Goal: Transaction & Acquisition: Book appointment/travel/reservation

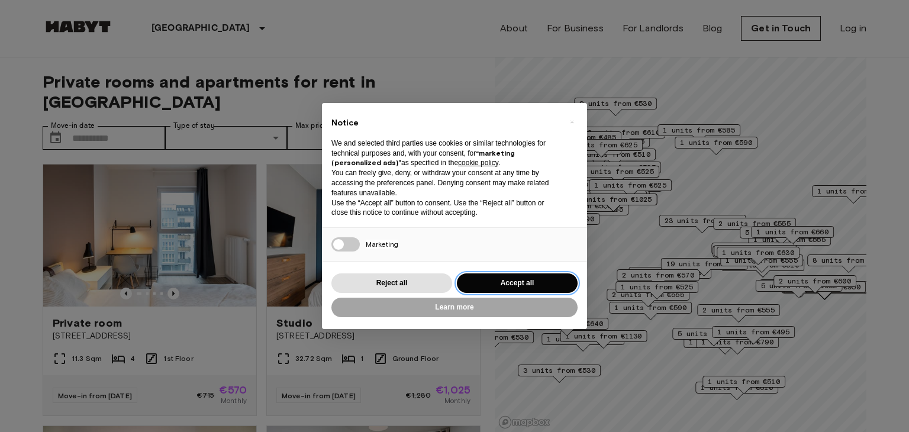
click at [509, 281] on button "Accept all" at bounding box center [517, 283] width 121 height 20
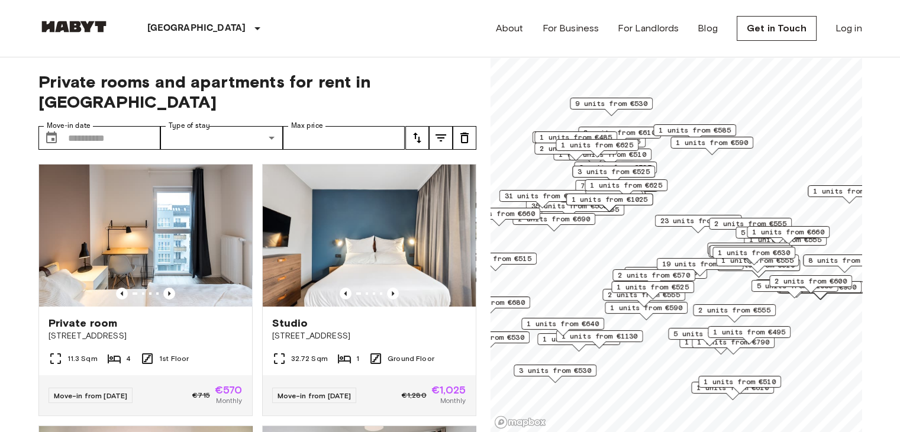
click at [194, 121] on label "Type of stay" at bounding box center [189, 126] width 41 height 10
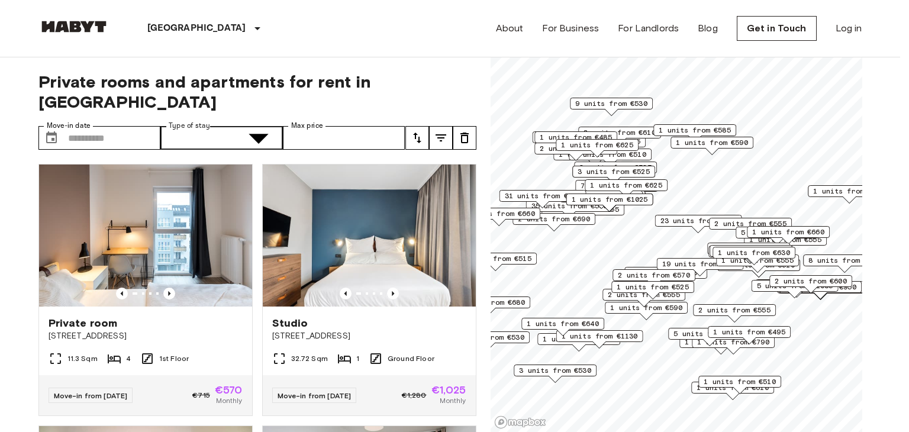
type input "******"
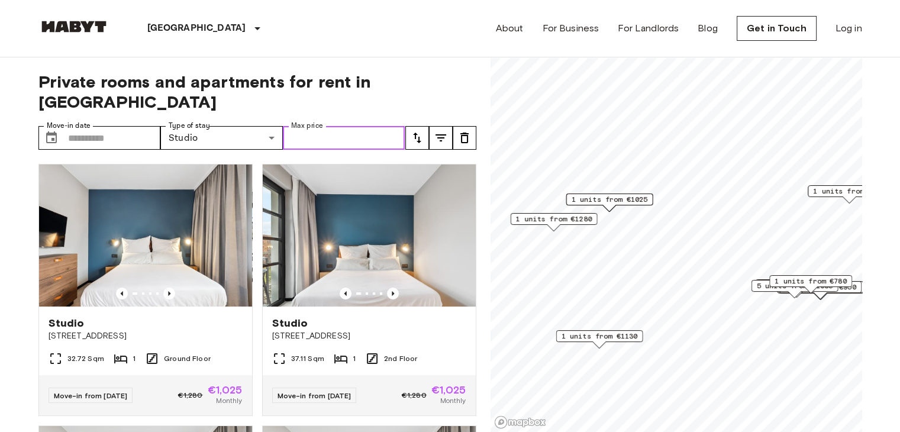
click at [343, 126] on input "Max price" at bounding box center [344, 138] width 123 height 24
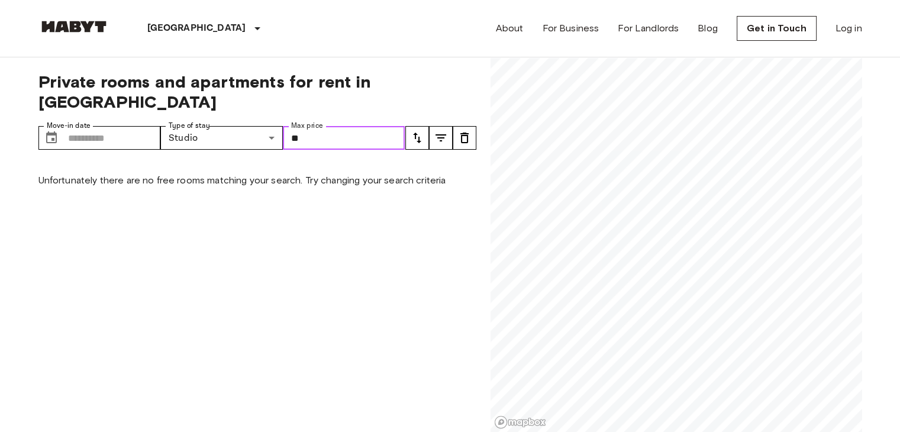
type input "*"
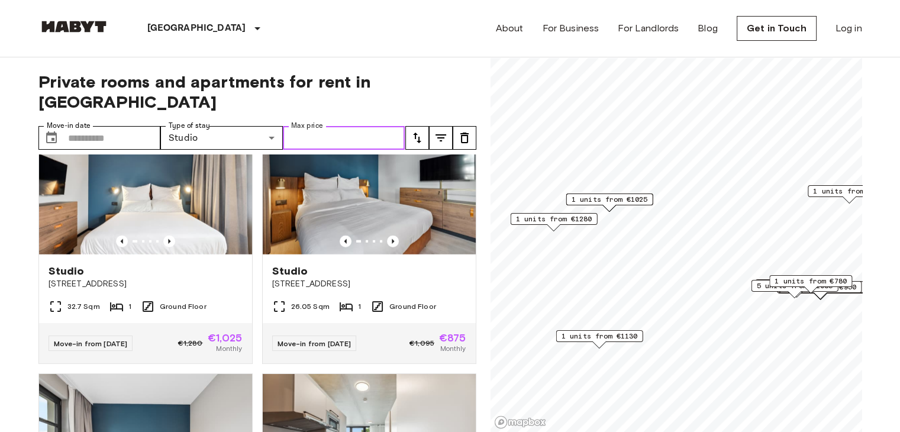
scroll to position [3194, 0]
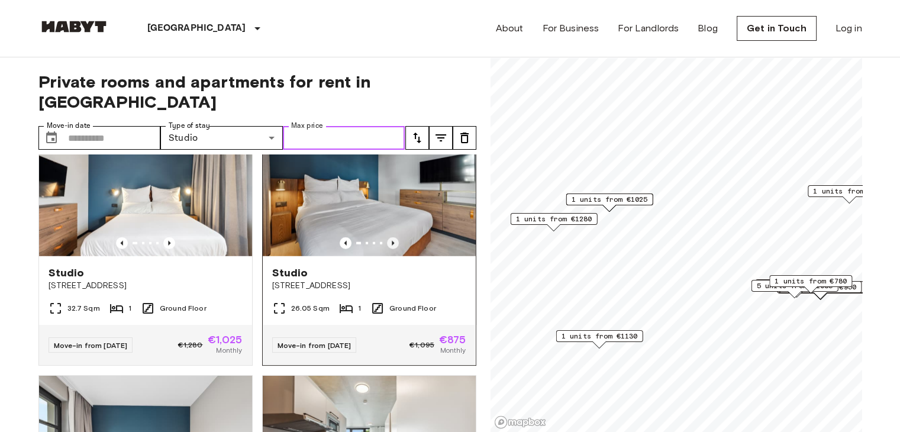
click at [390, 249] on icon "Previous image" at bounding box center [393, 243] width 12 height 12
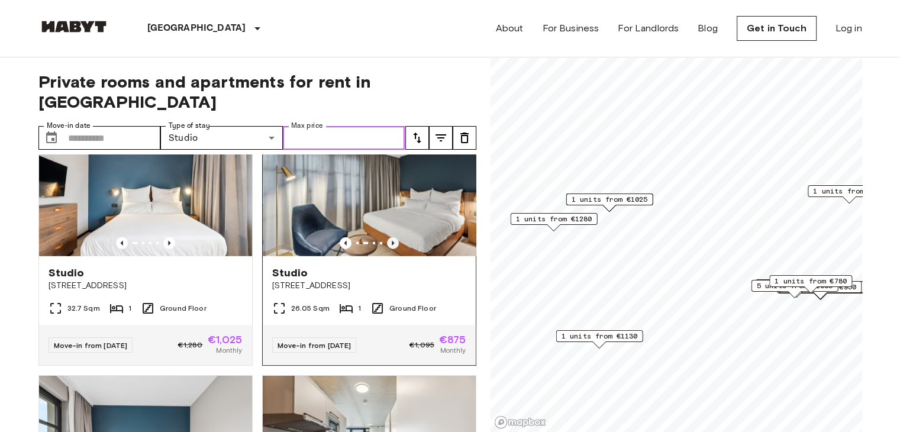
click at [390, 249] on icon "Previous image" at bounding box center [393, 243] width 12 height 12
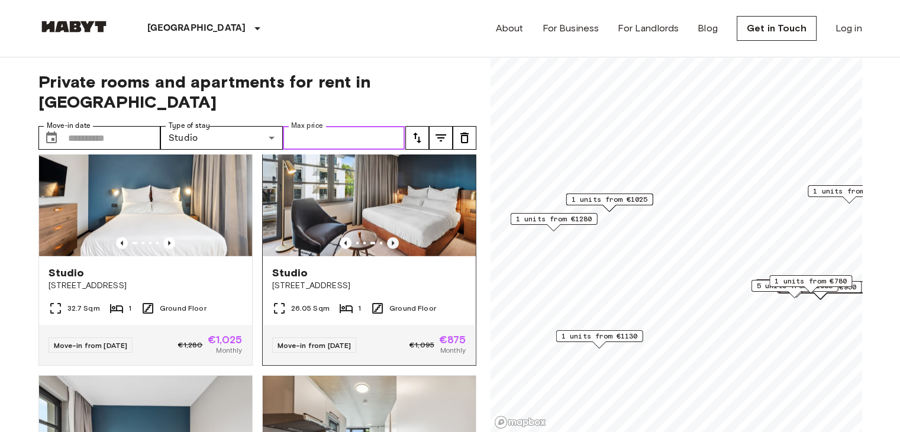
click at [390, 249] on icon "Previous image" at bounding box center [393, 243] width 12 height 12
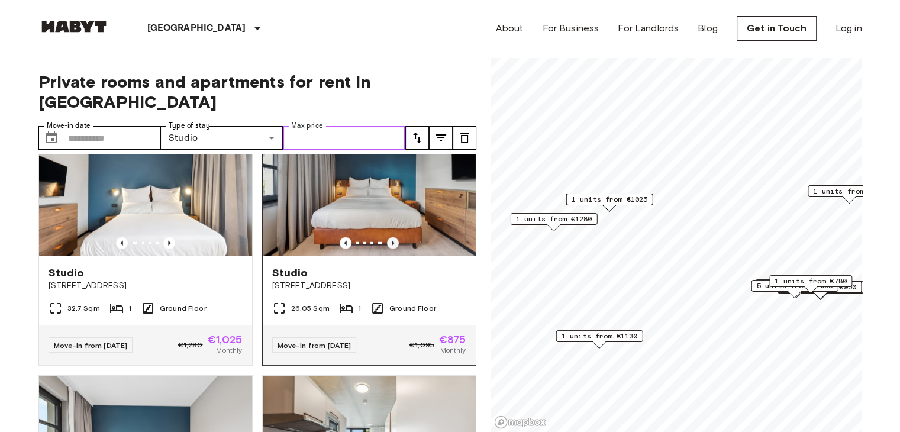
click at [390, 249] on icon "Previous image" at bounding box center [393, 243] width 12 height 12
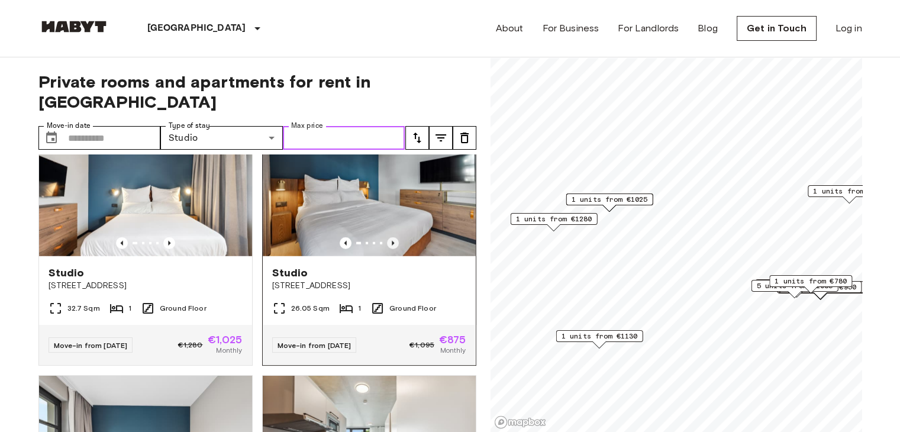
click at [390, 249] on icon "Previous image" at bounding box center [393, 243] width 12 height 12
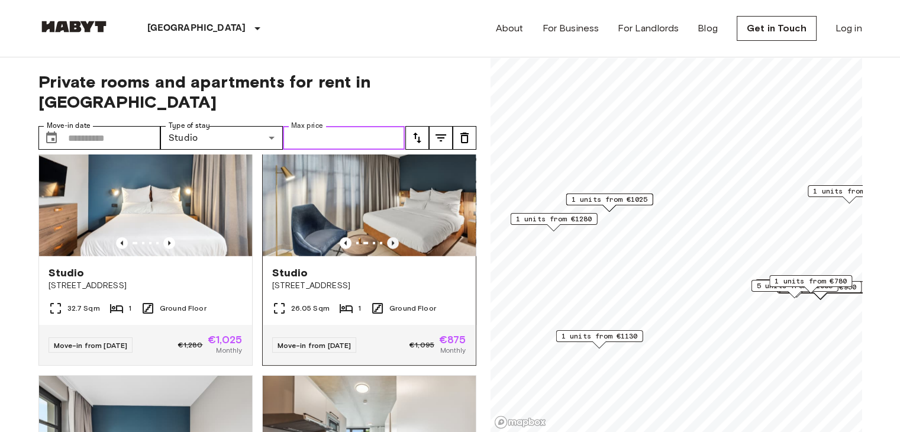
click at [390, 249] on icon "Previous image" at bounding box center [393, 243] width 12 height 12
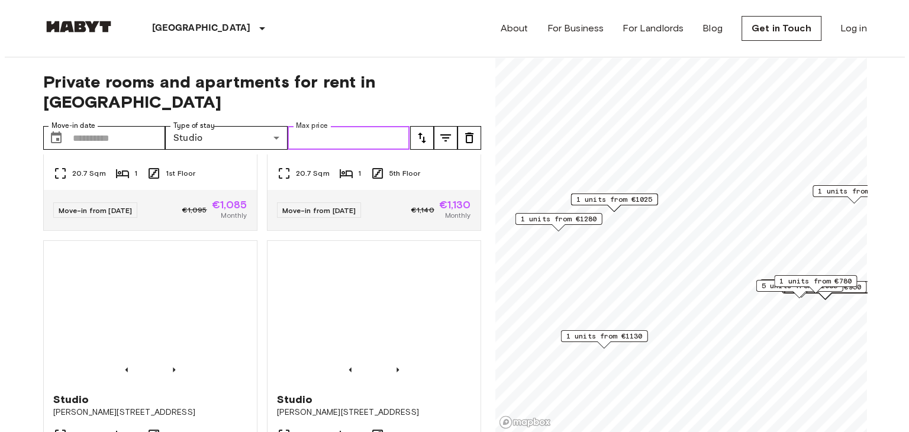
scroll to position [3852, 0]
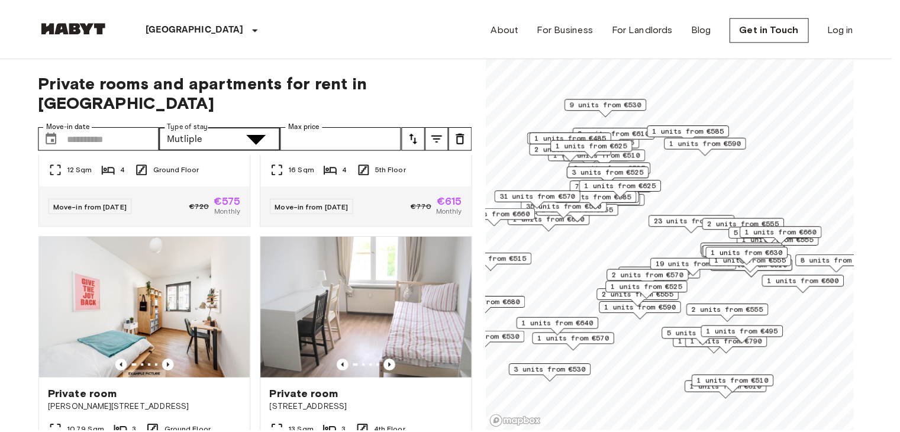
scroll to position [3585, 0]
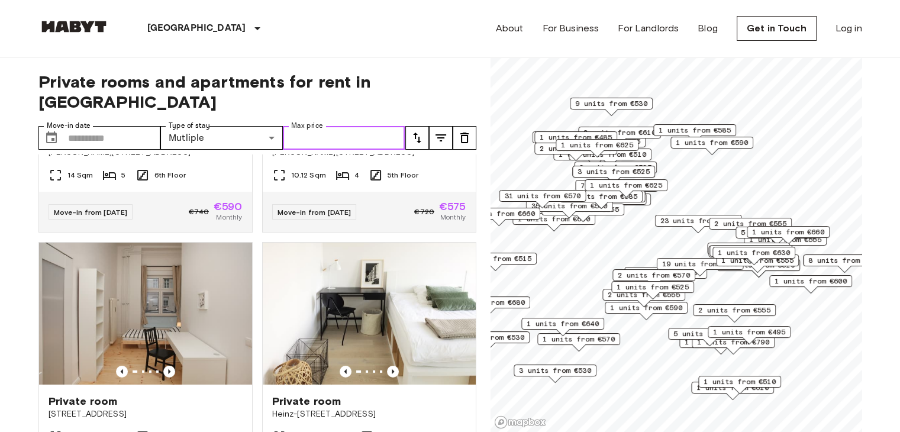
click at [325, 126] on input "Max price" at bounding box center [344, 138] width 123 height 24
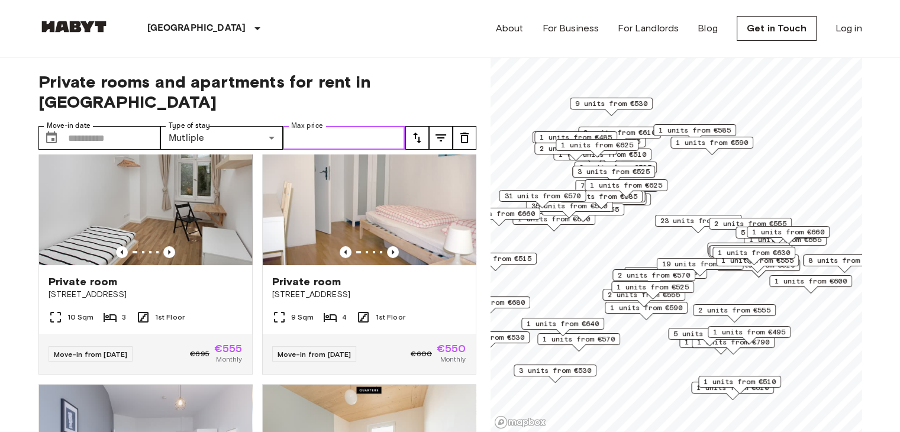
scroll to position [0, 0]
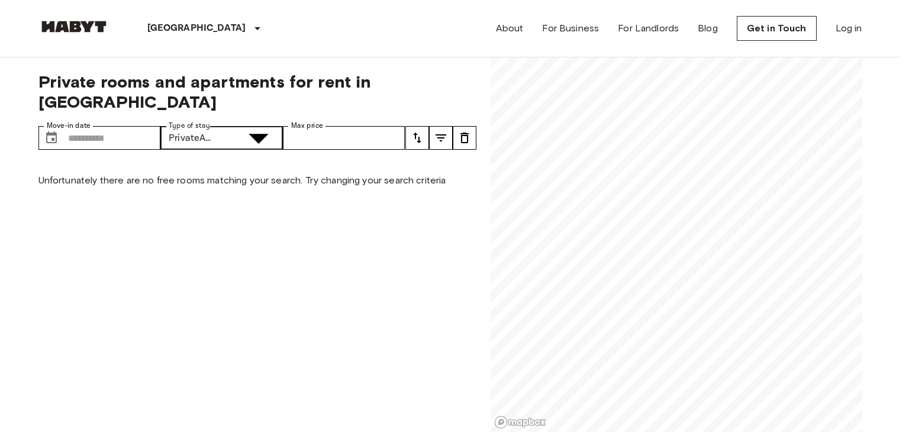
type input "**********"
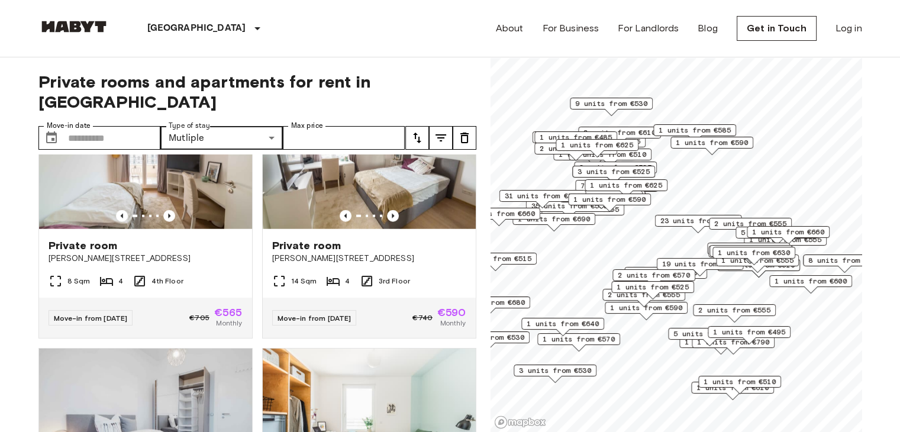
scroll to position [3218, 0]
